Goal: Check status: Check status

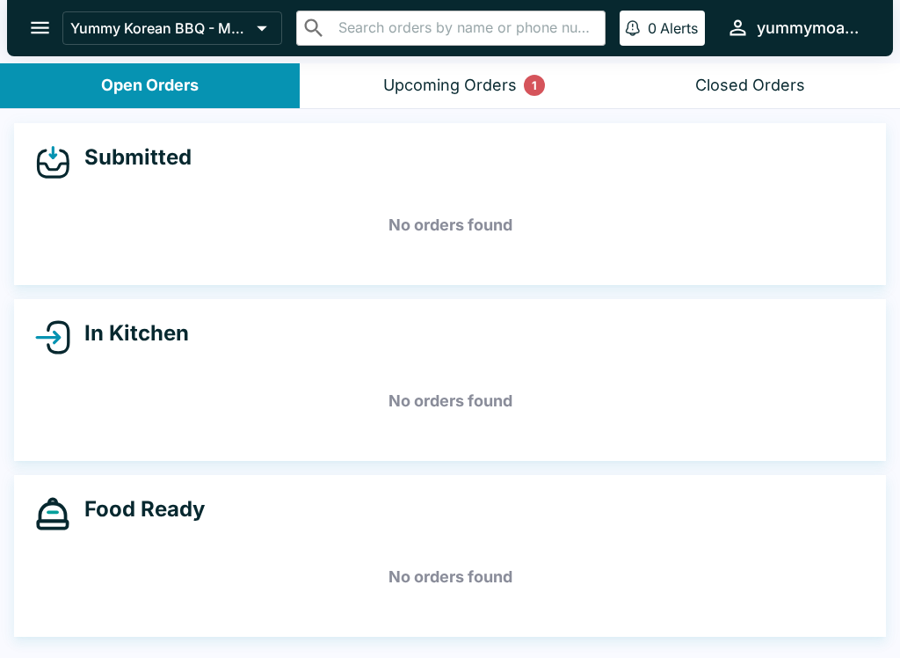
click at [747, 93] on div "Closed Orders" at bounding box center [750, 86] width 110 height 20
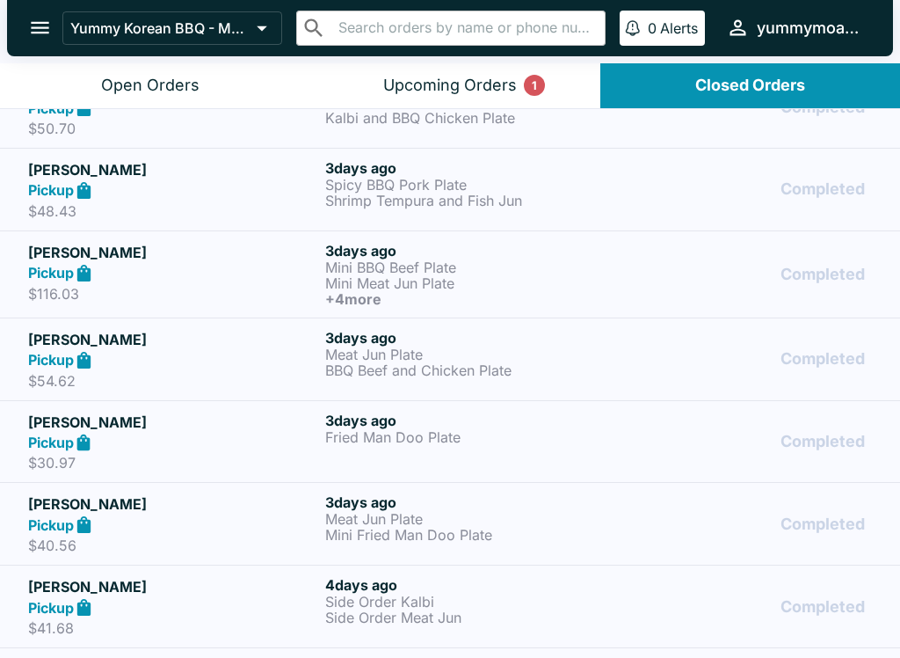
scroll to position [963, 0]
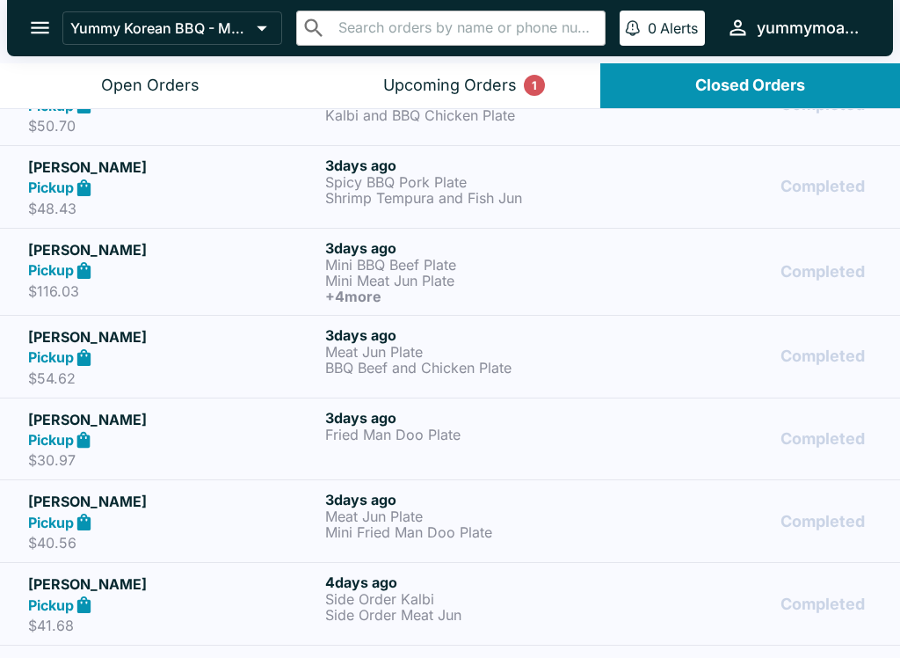
click at [431, 432] on p "Fried Man Doo Plate" at bounding box center [470, 434] width 290 height 16
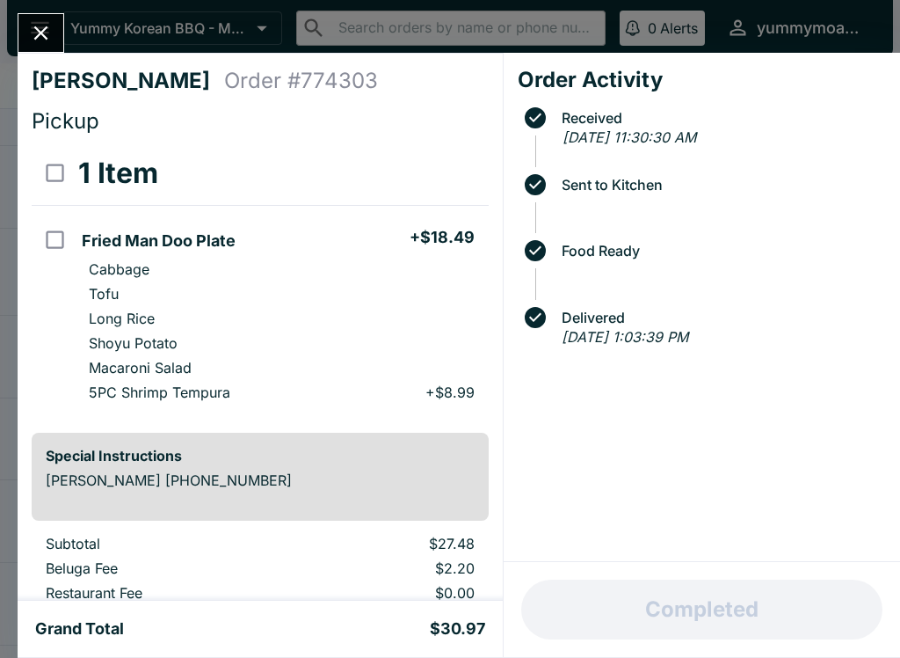
click at [45, 36] on icon "Close" at bounding box center [41, 33] width 14 height 14
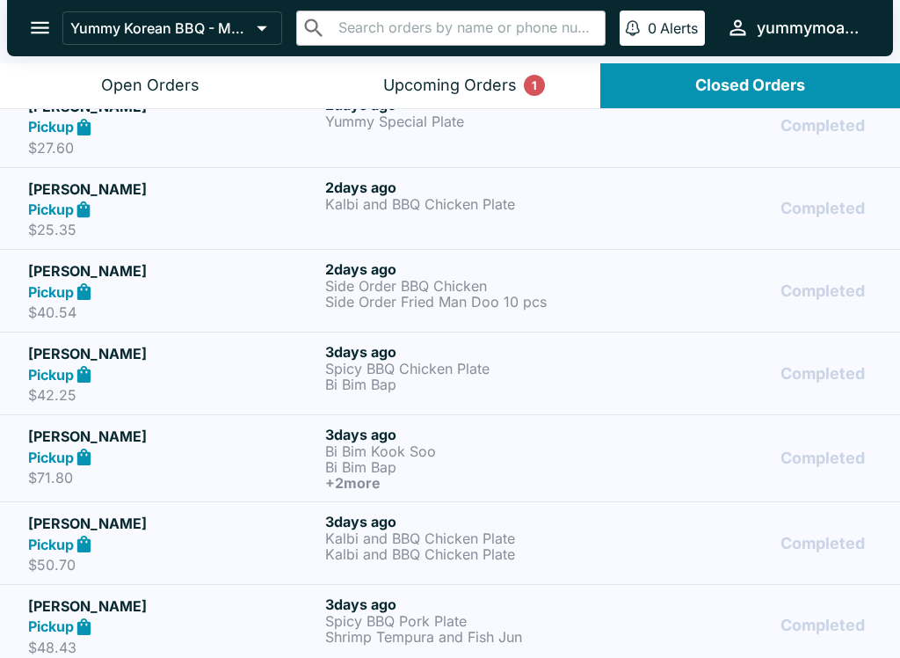
scroll to position [464, 0]
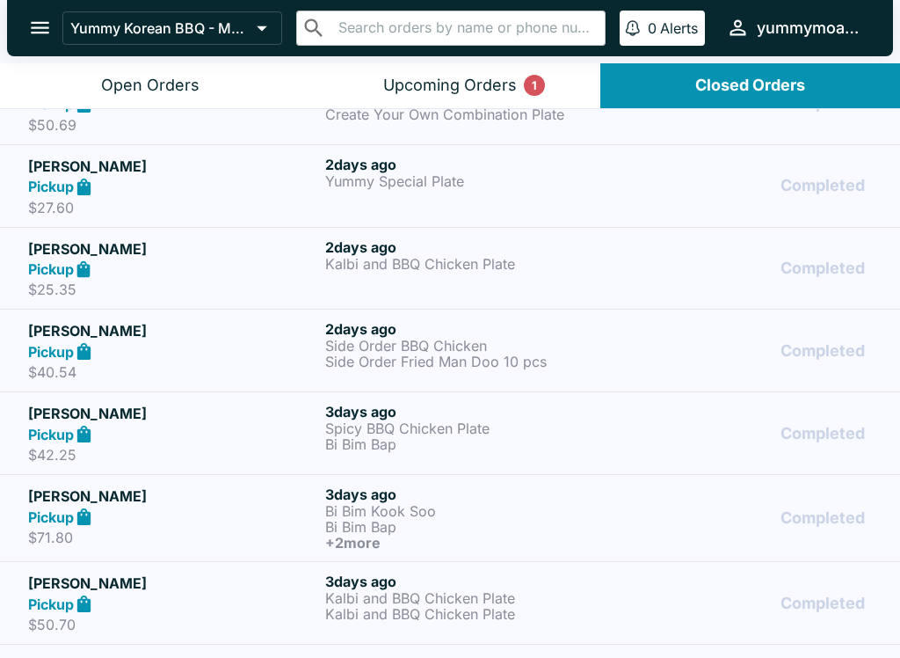
click at [92, 81] on button "Open Orders" at bounding box center [150, 85] width 300 height 45
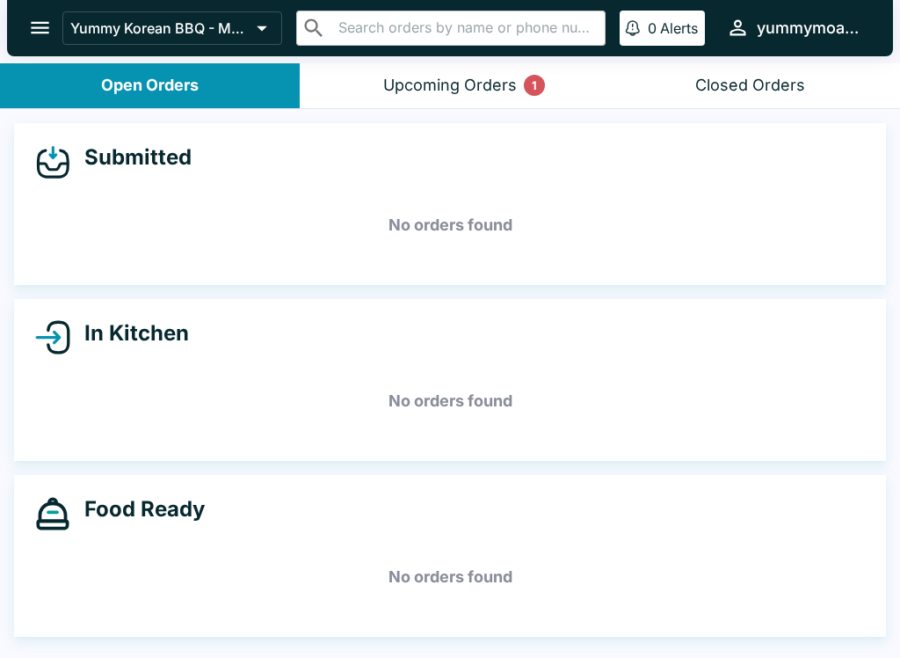
click at [751, 84] on div "Closed Orders" at bounding box center [750, 86] width 110 height 20
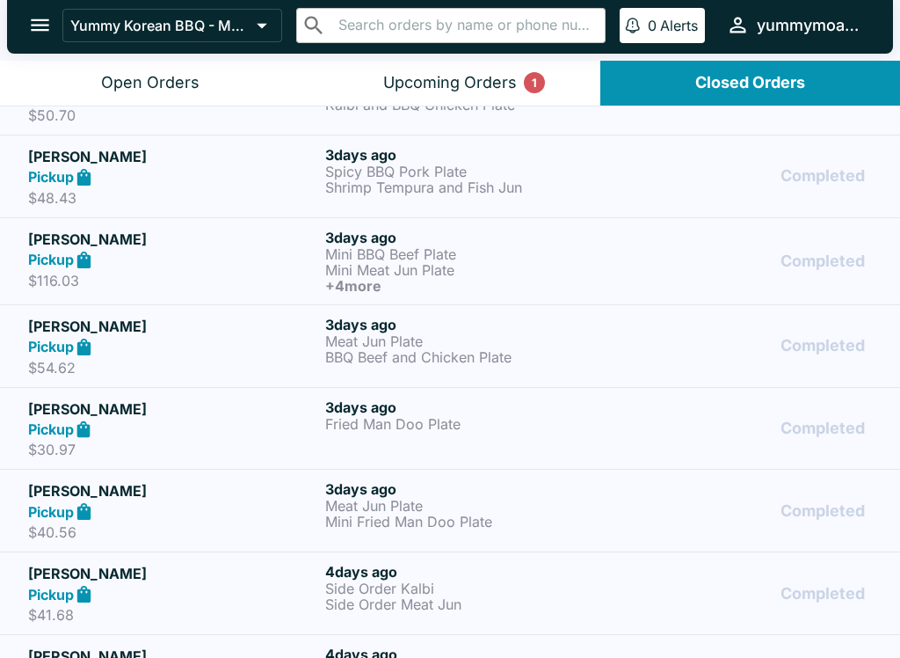
scroll to position [969, 0]
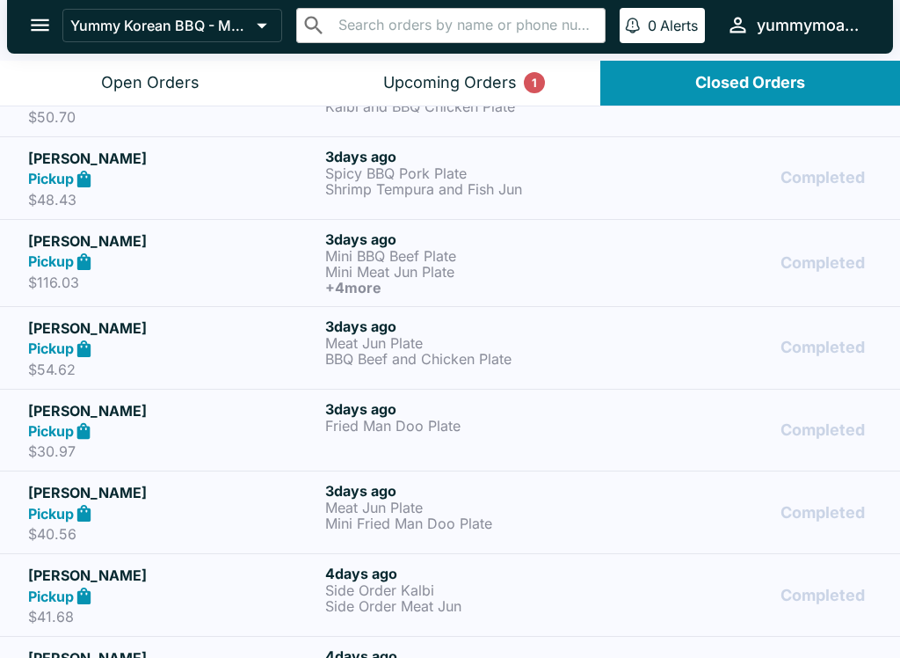
click at [42, 414] on h5 "[PERSON_NAME]" at bounding box center [173, 410] width 290 height 21
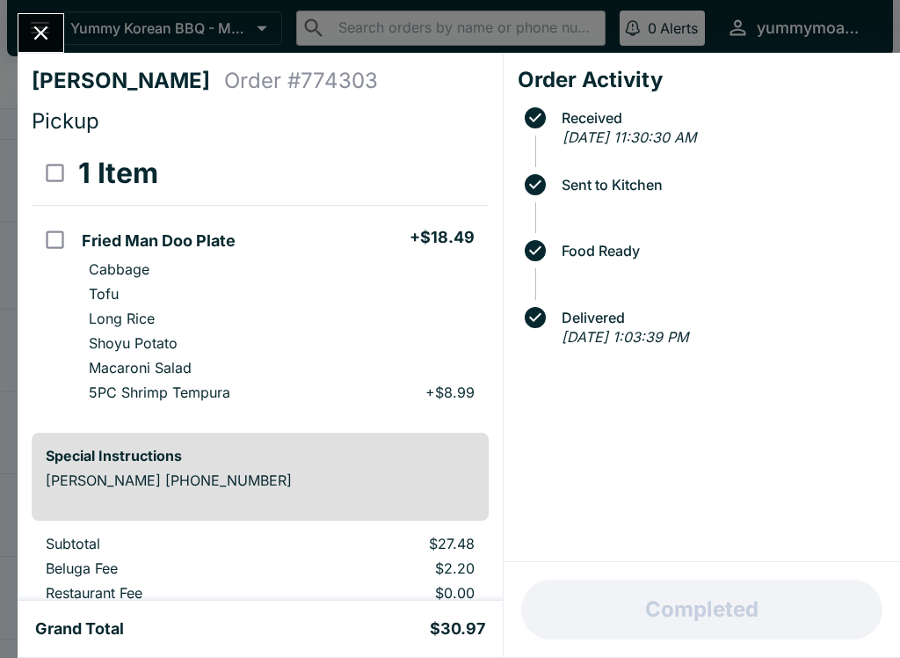
click at [45, 40] on icon "Close" at bounding box center [41, 33] width 24 height 24
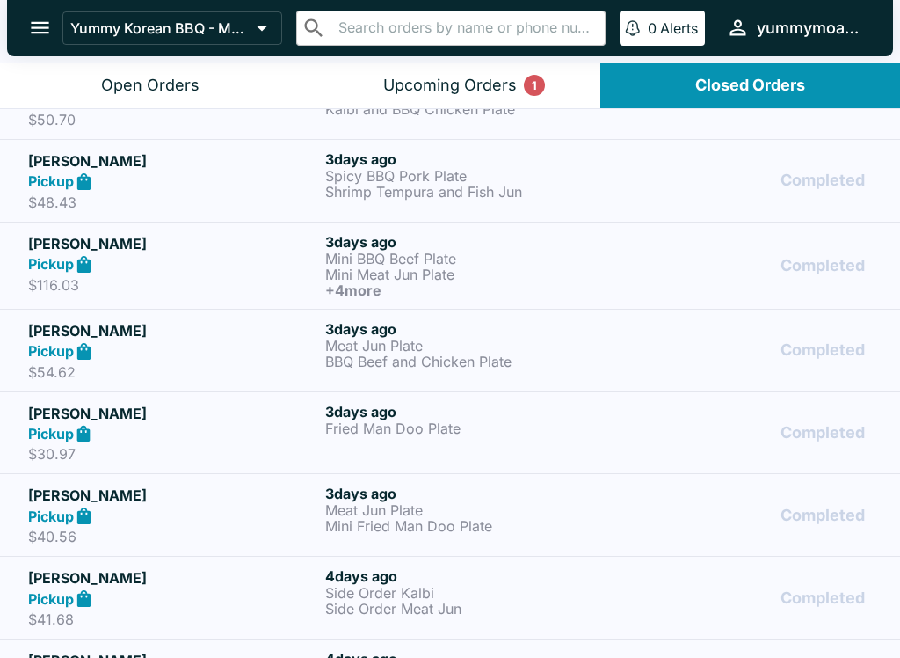
scroll to position [3, 0]
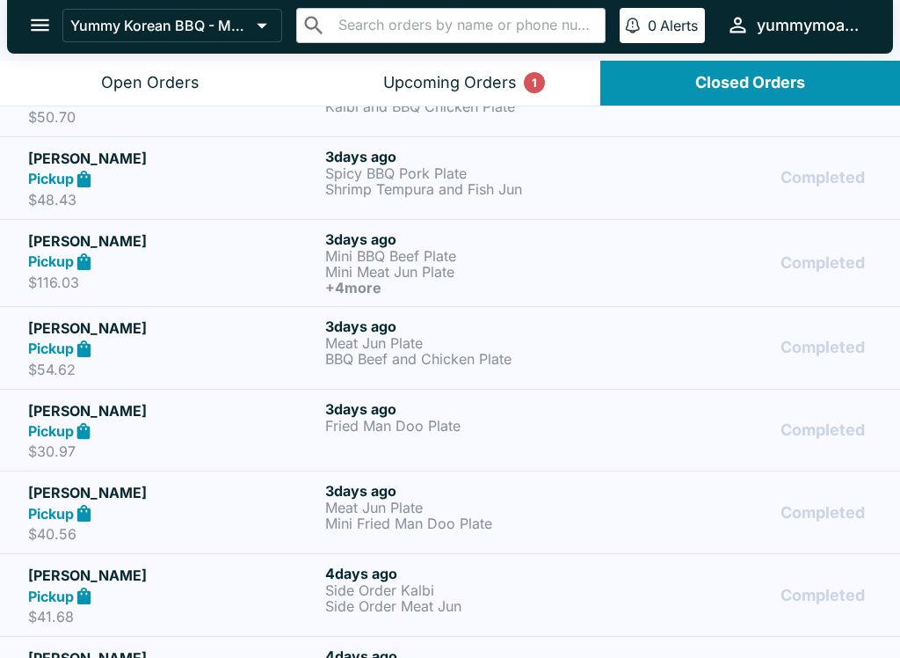
click at [155, 75] on div "Open Orders" at bounding box center [150, 83] width 98 height 20
